Goal: Find specific page/section: Find specific page/section

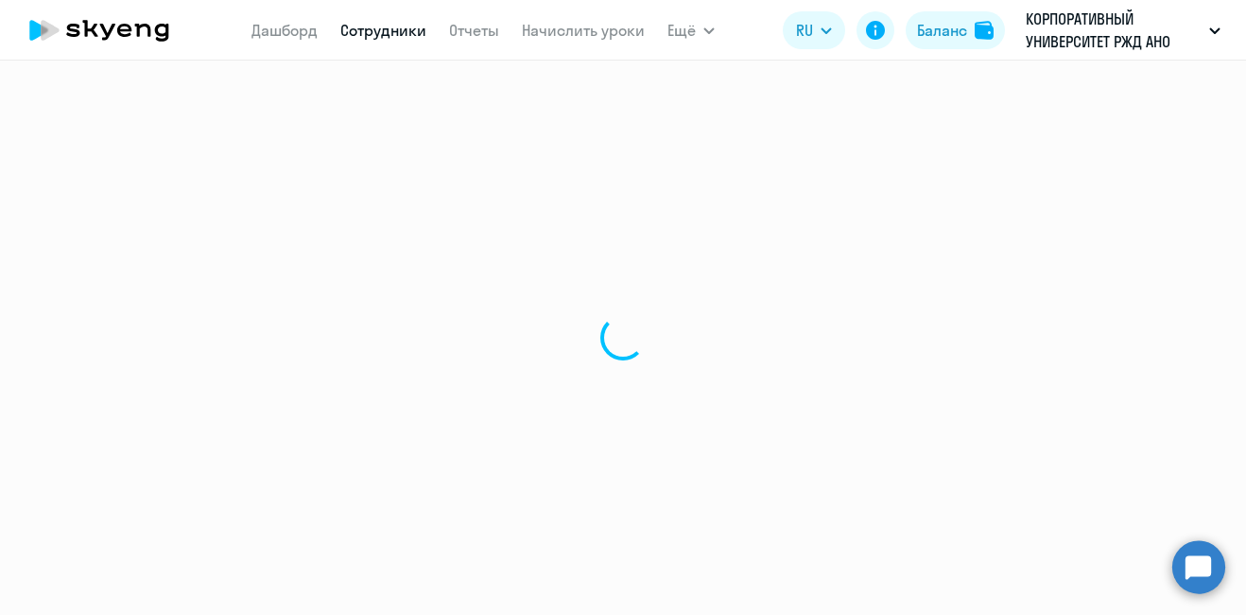
select select "30"
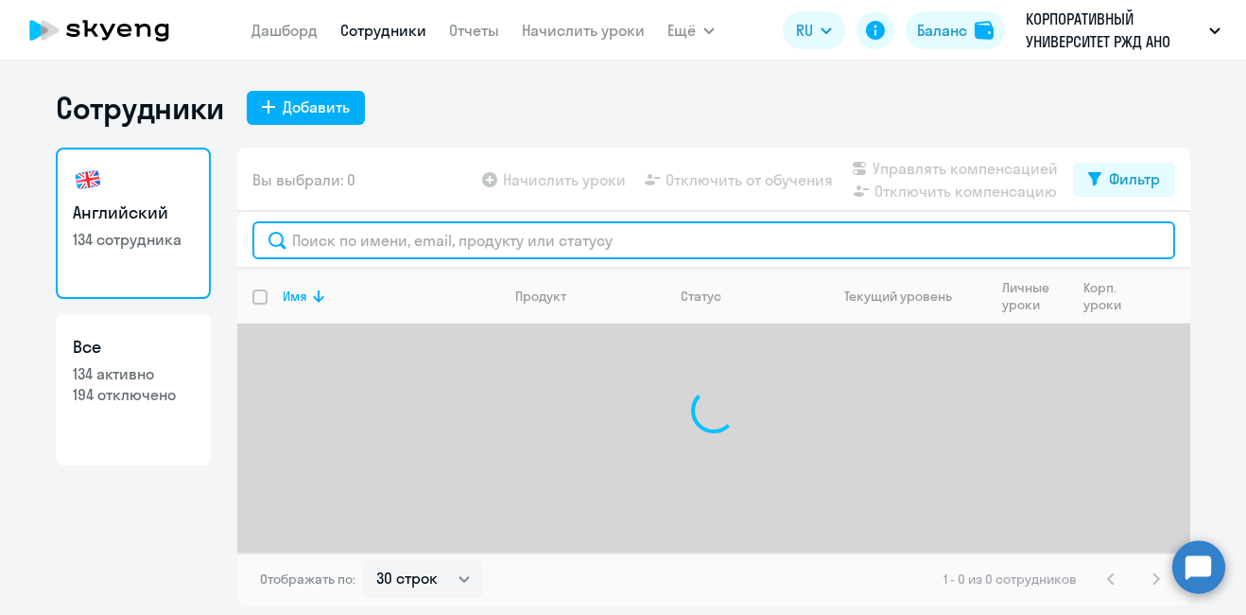
click at [364, 241] on input "text" at bounding box center [713, 240] width 923 height 38
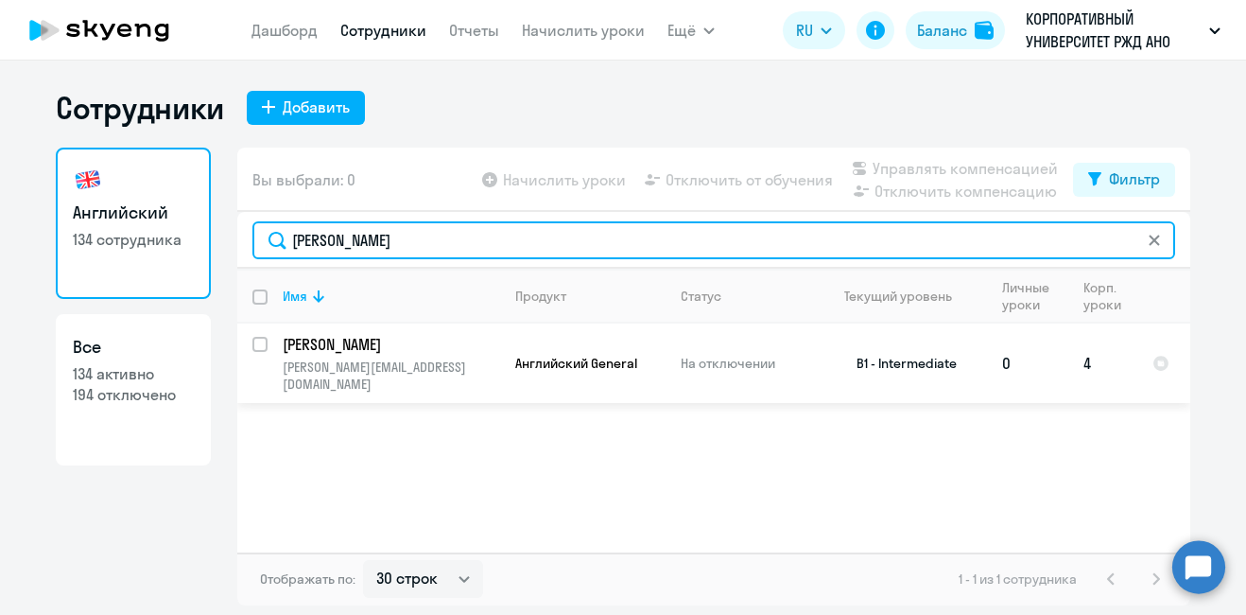
type input "[PERSON_NAME]"
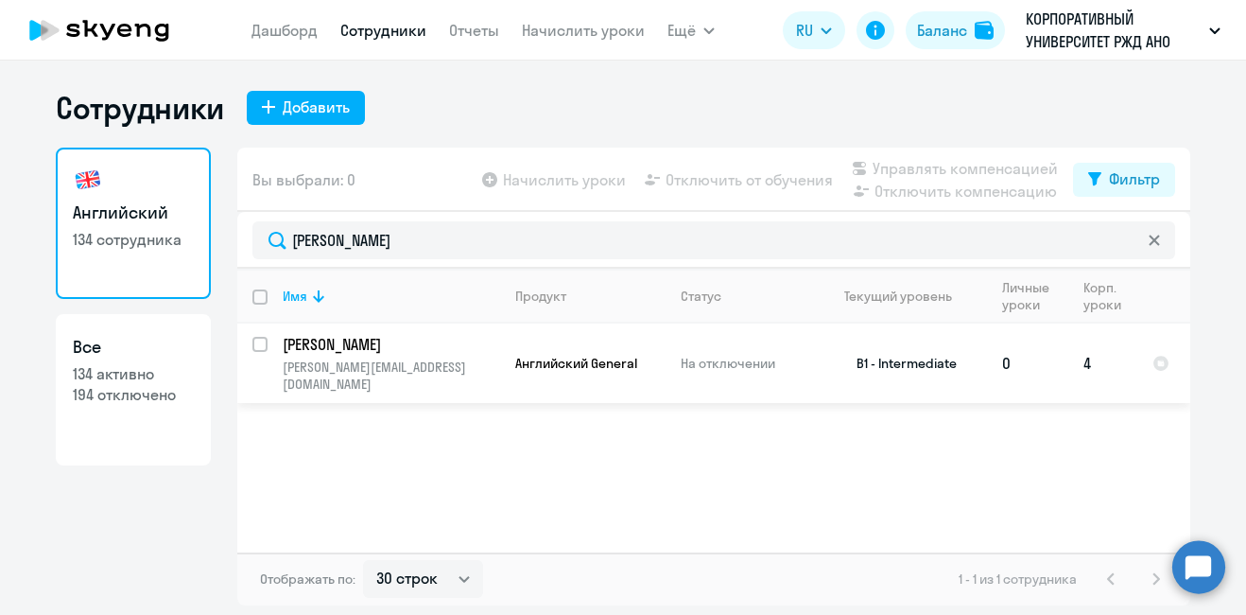
click at [952, 348] on td "B1 - Intermediate" at bounding box center [899, 362] width 176 height 79
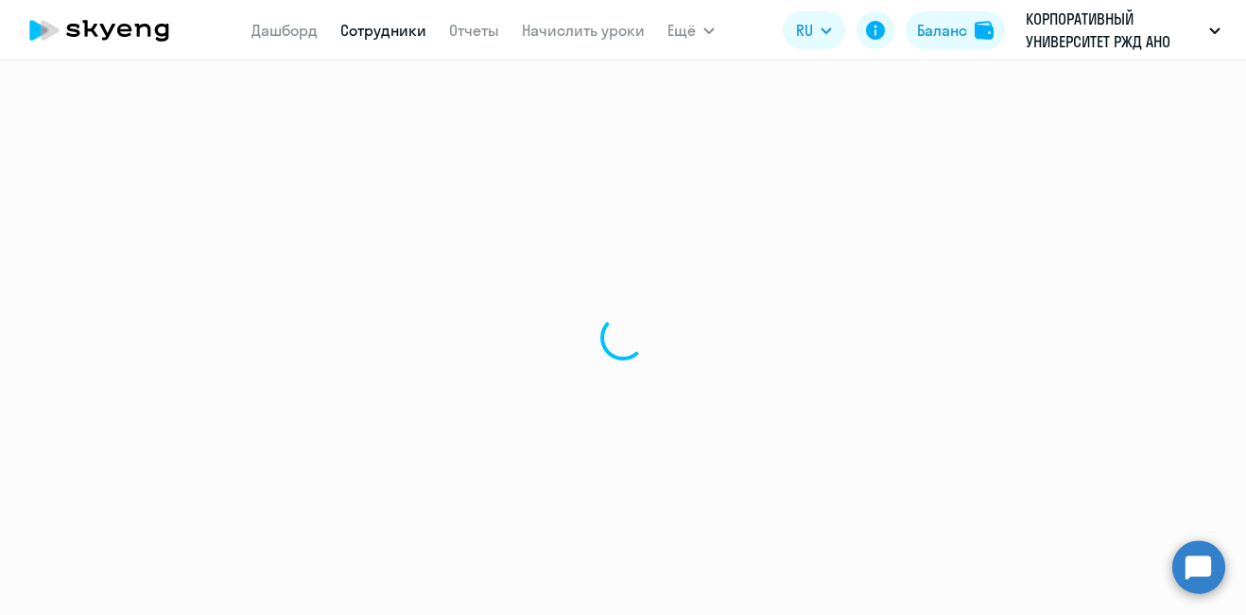
select select "english"
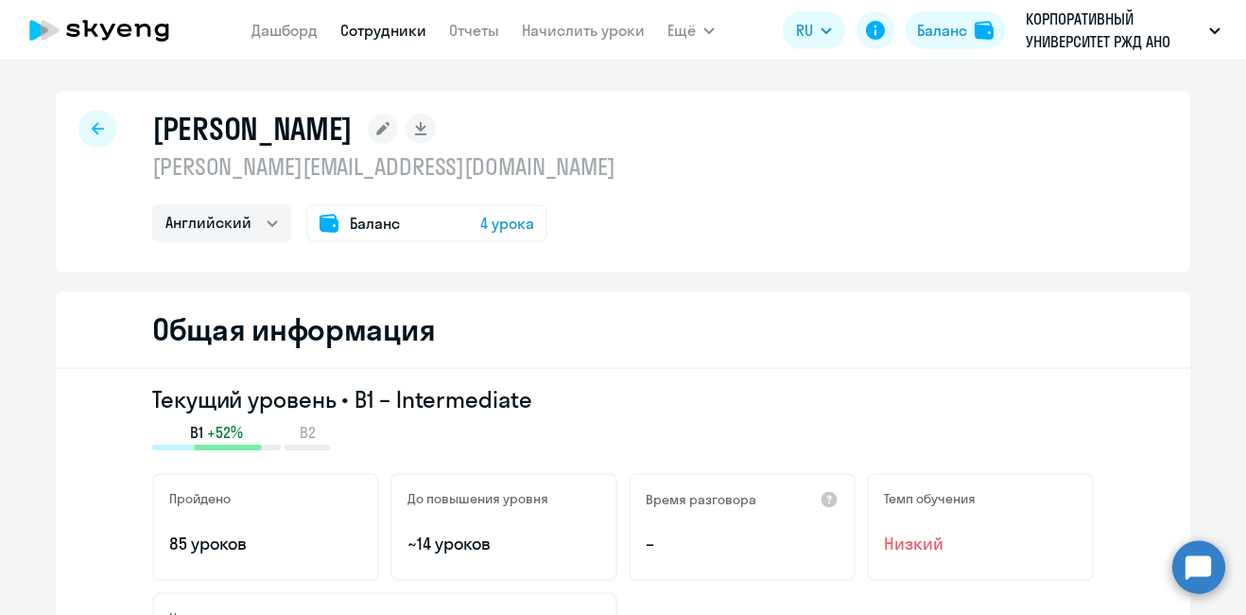
click at [79, 137] on div at bounding box center [97, 129] width 38 height 38
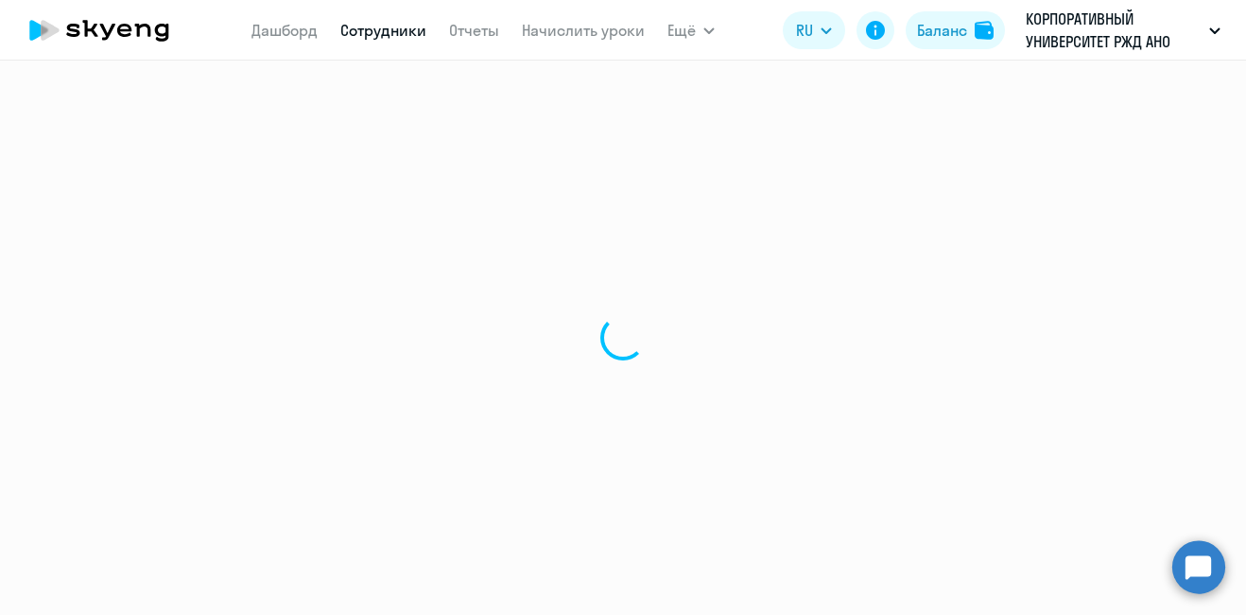
select select "30"
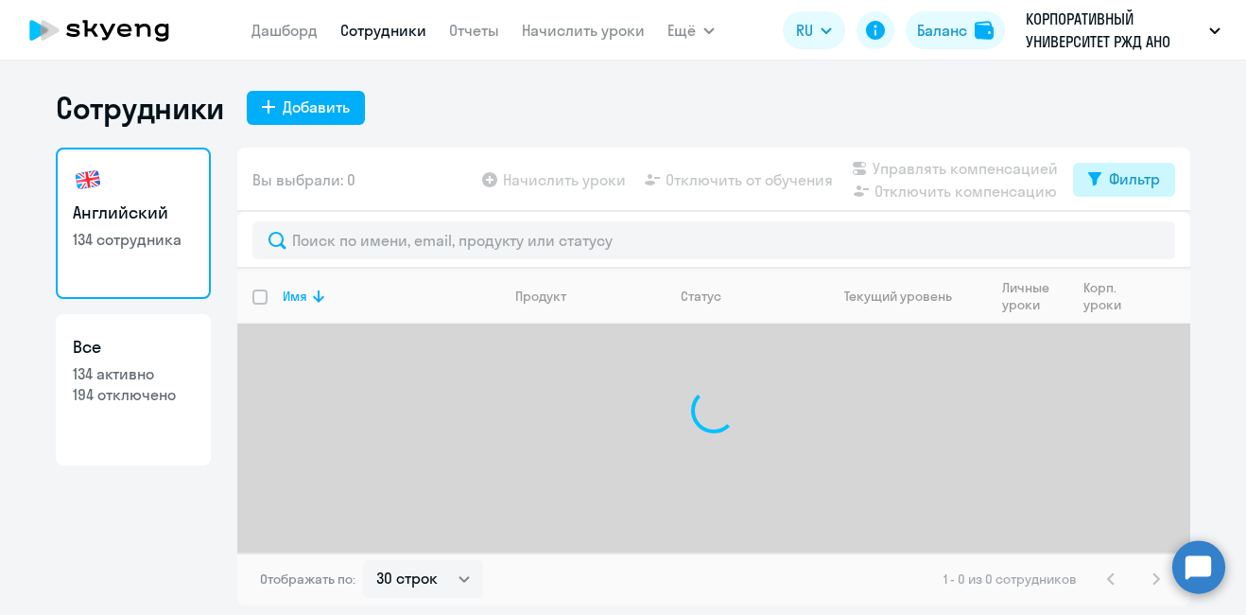
click at [1109, 184] on div "Фильтр" at bounding box center [1134, 178] width 51 height 23
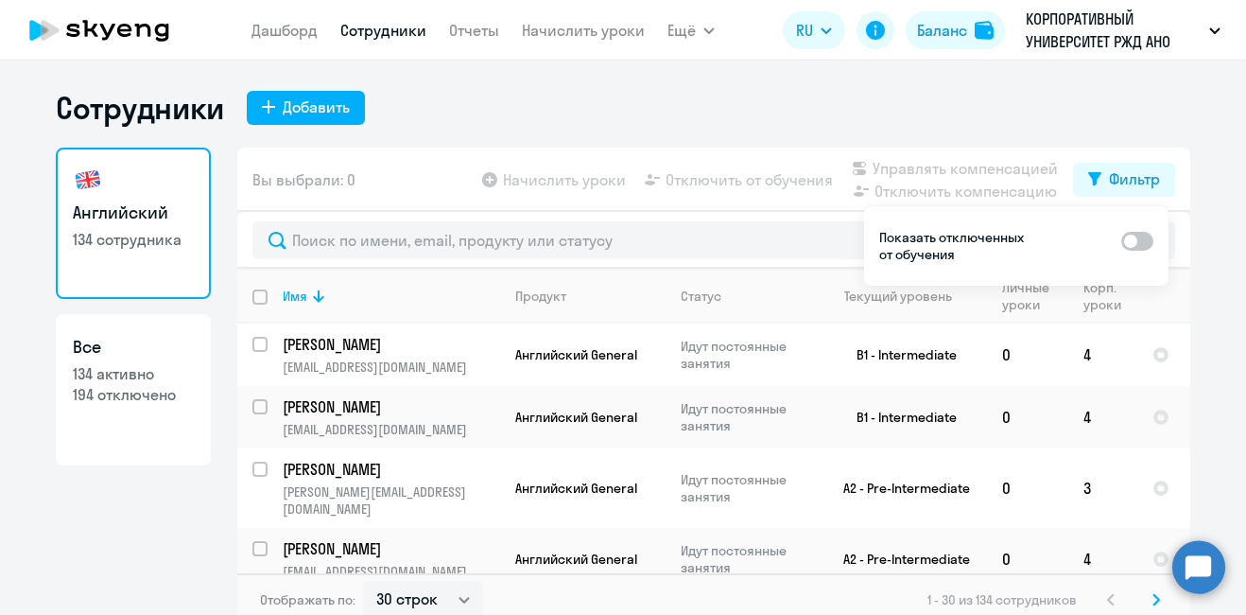
click at [1129, 243] on span at bounding box center [1137, 241] width 32 height 19
click at [1121, 241] on input "checkbox" at bounding box center [1120, 240] width 1 height 1
checkbox input "true"
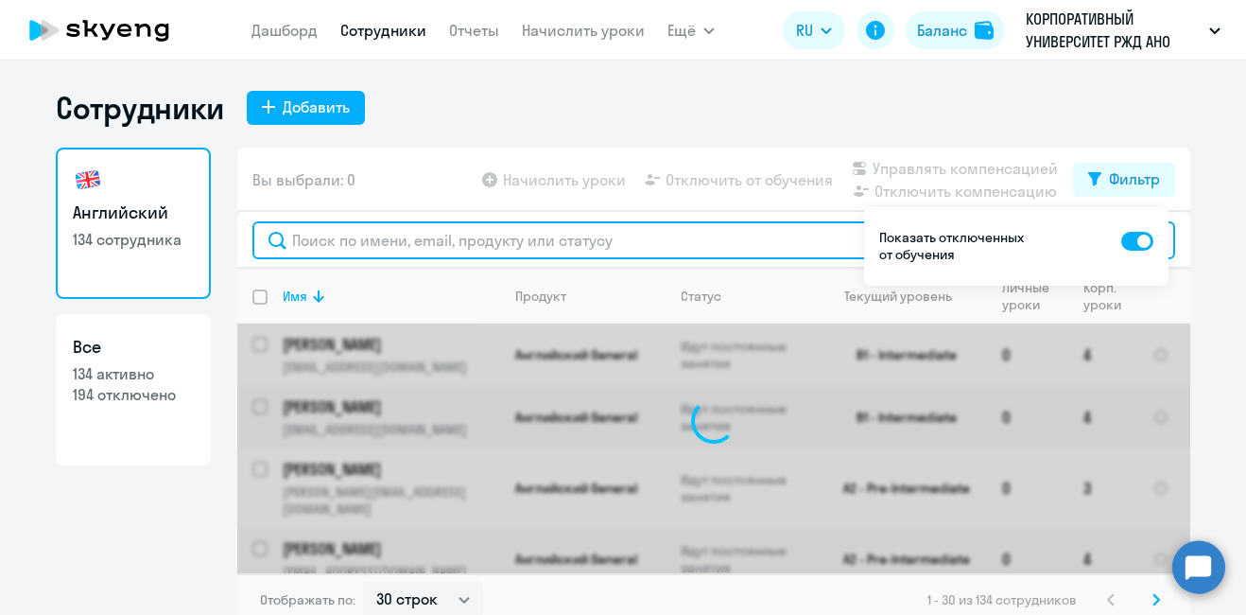
click at [427, 248] on input "text" at bounding box center [713, 240] width 923 height 38
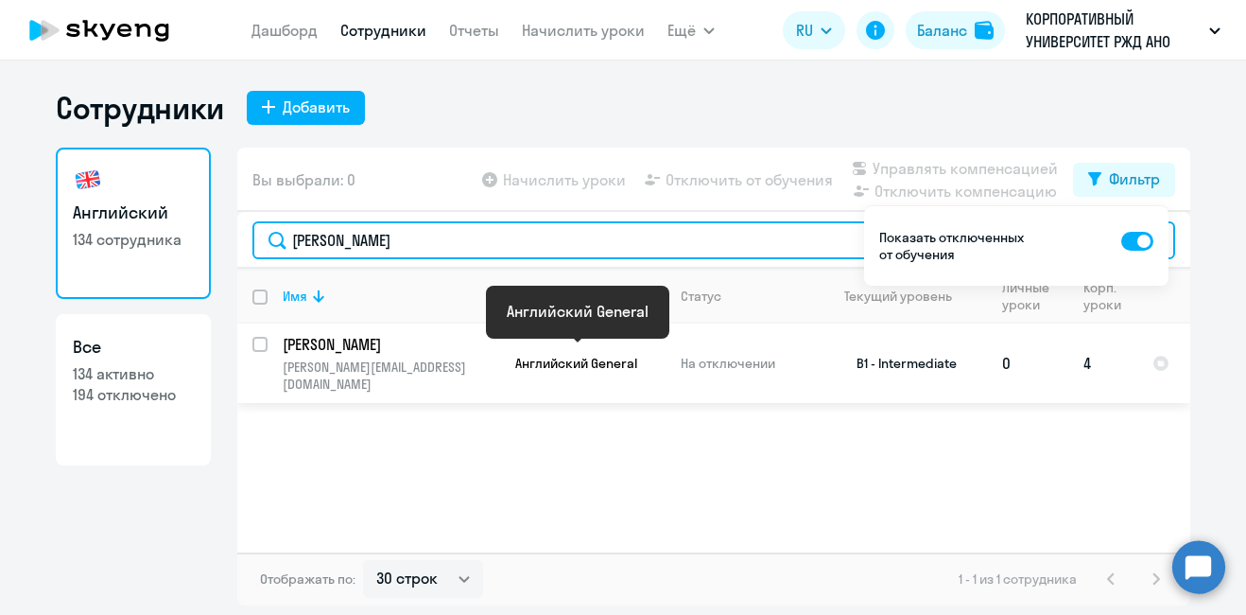
type input "[PERSON_NAME]"
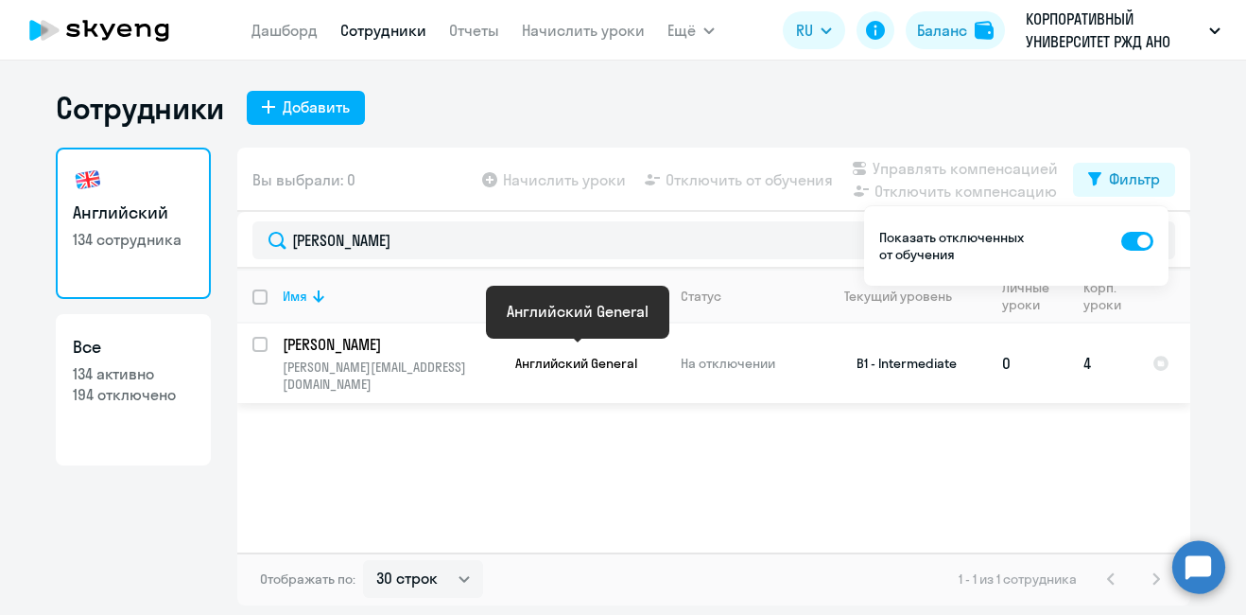
click at [599, 355] on span "Английский General" at bounding box center [576, 363] width 122 height 17
select select "english"
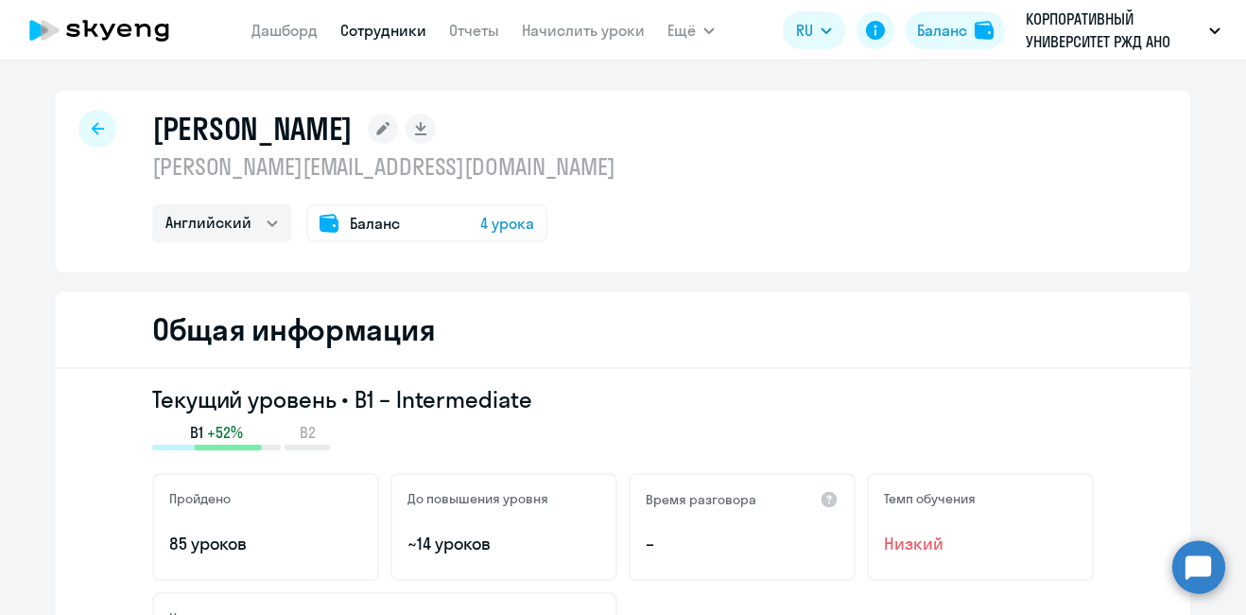
click at [78, 130] on div at bounding box center [97, 129] width 38 height 38
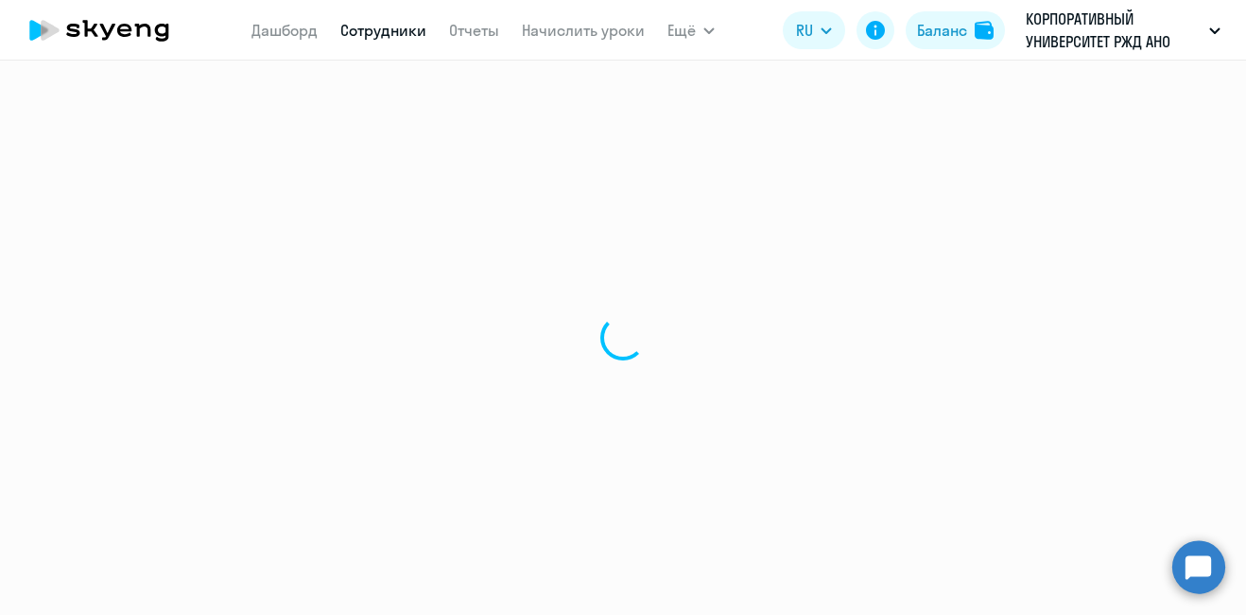
select select "30"
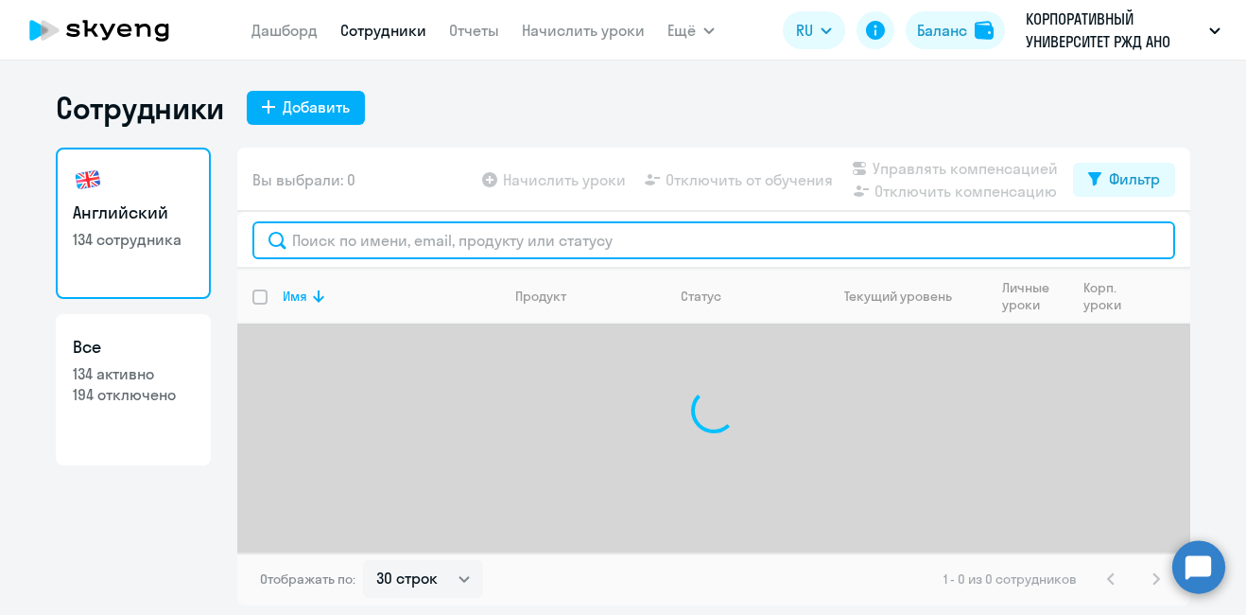
click at [362, 251] on input "text" at bounding box center [713, 240] width 923 height 38
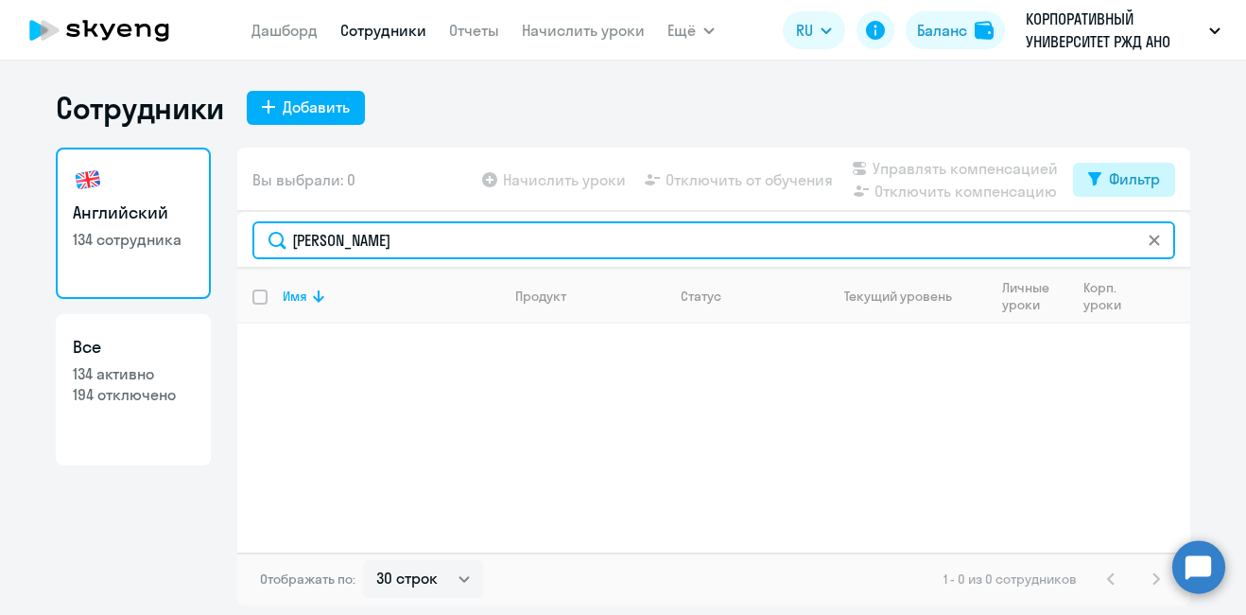
type input "[PERSON_NAME]"
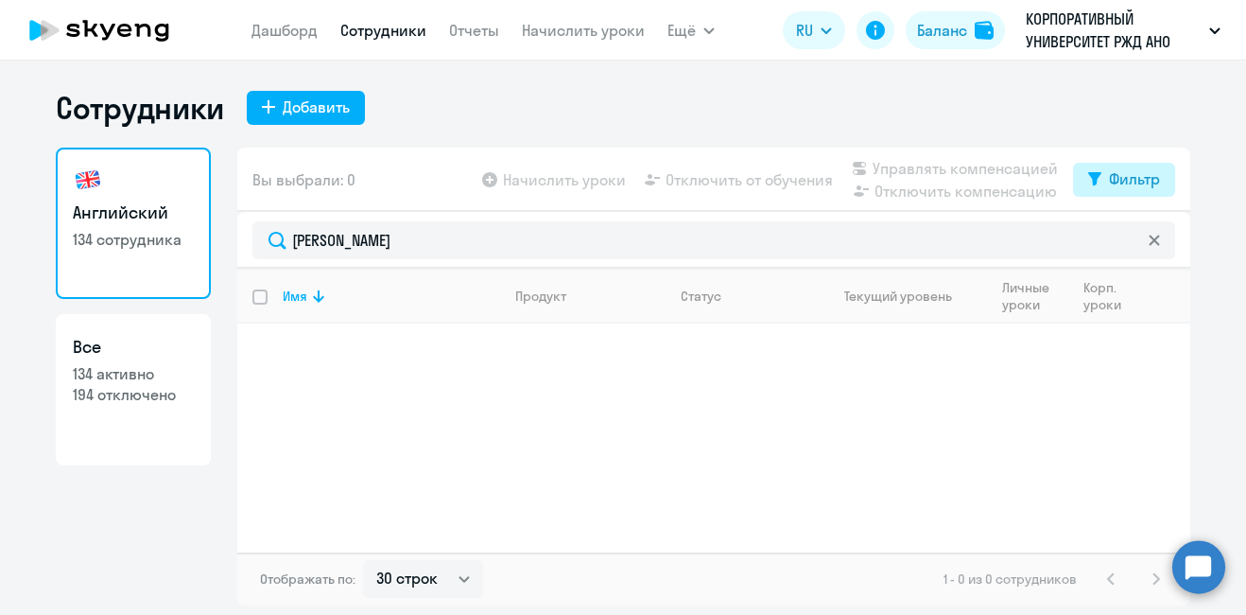
click at [1137, 183] on div "Фильтр" at bounding box center [1134, 178] width 51 height 23
click at [1143, 247] on span at bounding box center [1144, 241] width 32 height 19
click at [1128, 241] on input "checkbox" at bounding box center [1127, 240] width 1 height 1
checkbox input "true"
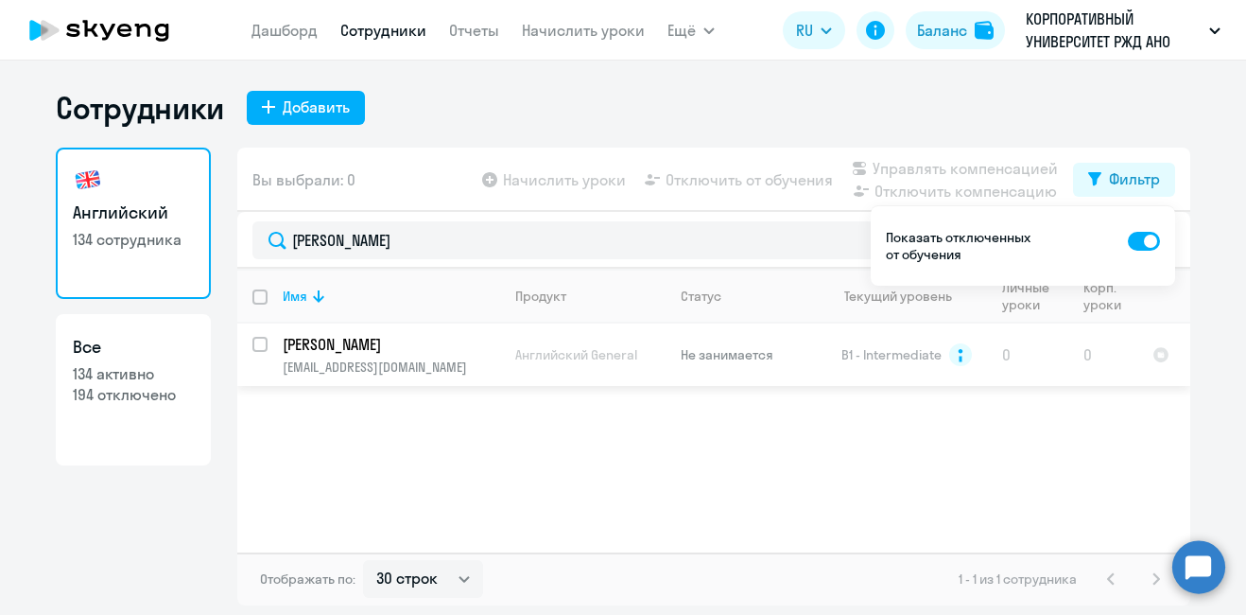
click at [481, 352] on p "[PERSON_NAME]" at bounding box center [390, 344] width 214 height 21
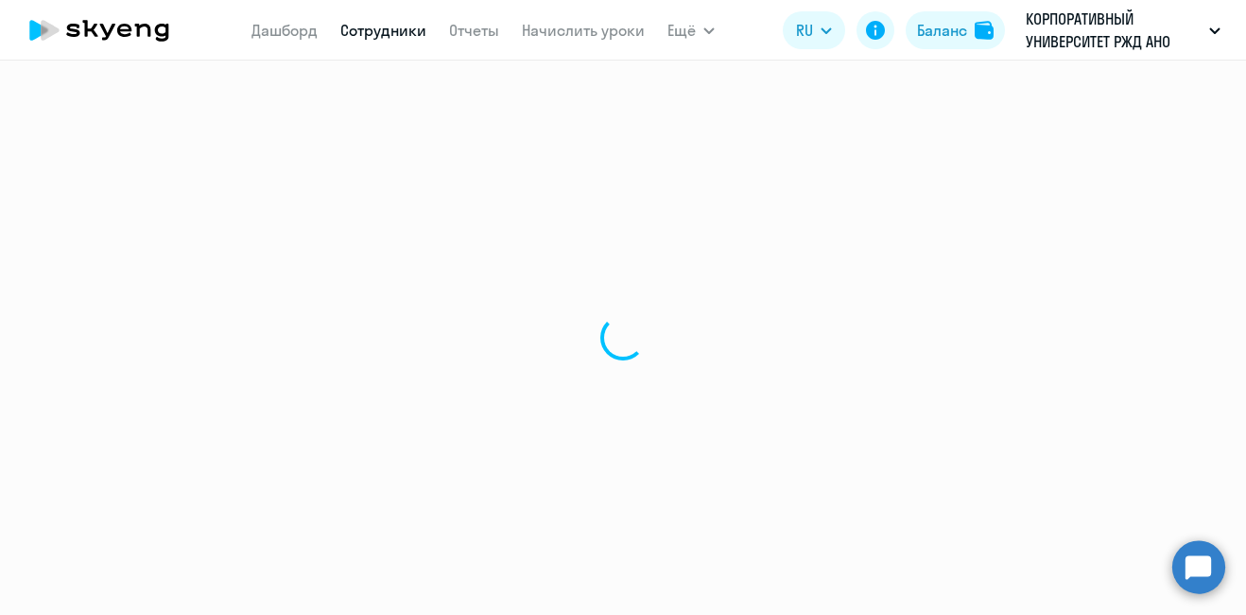
select select "english"
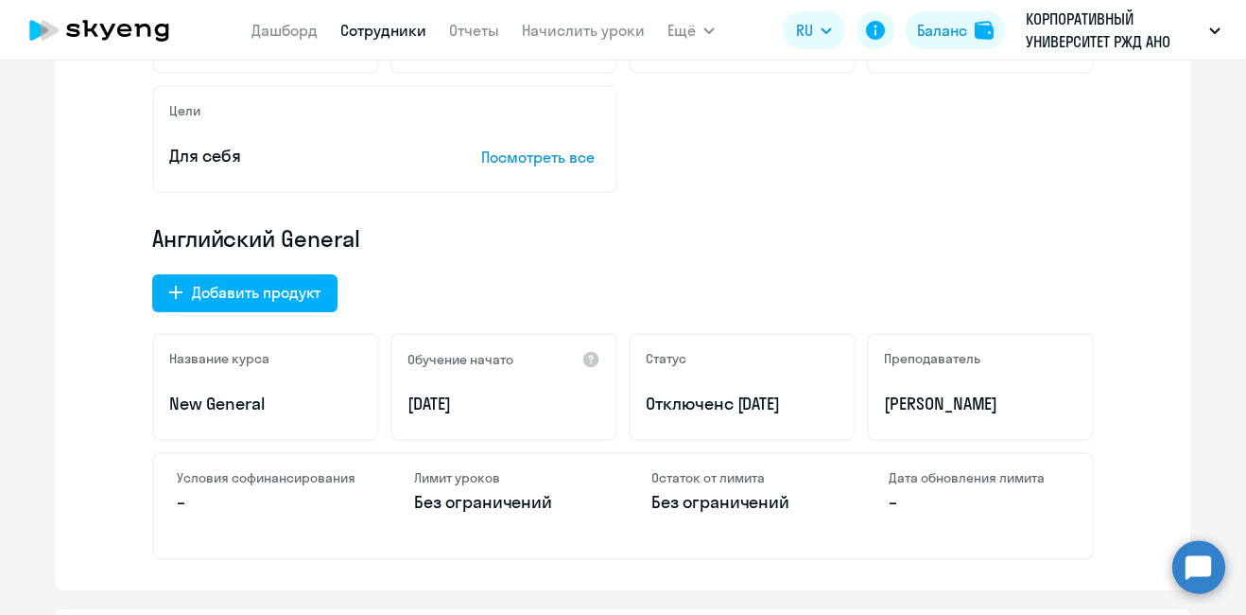
scroll to position [473, 0]
